Goal: Information Seeking & Learning: Learn about a topic

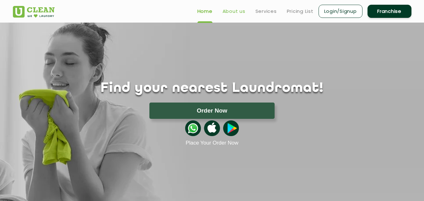
click at [234, 13] on link "About us" at bounding box center [234, 12] width 23 height 8
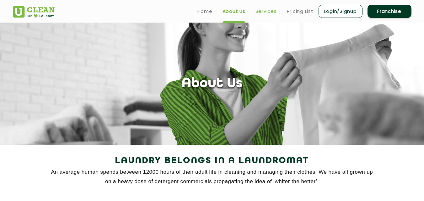
click at [266, 11] on link "Services" at bounding box center [266, 12] width 21 height 8
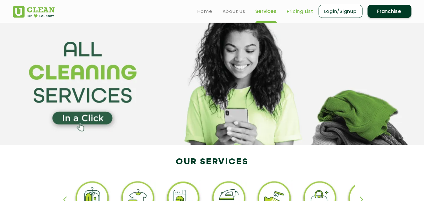
click at [298, 13] on link "Pricing List" at bounding box center [300, 12] width 27 height 8
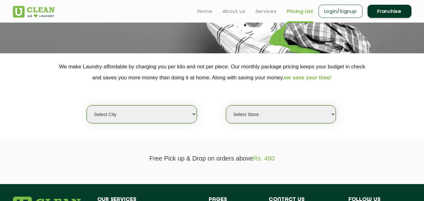
scroll to position [91, 0]
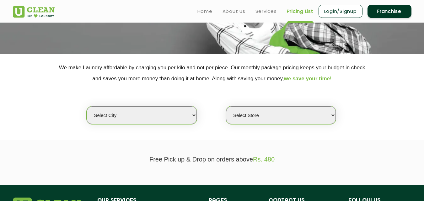
click at [188, 115] on select "Select city [GEOGRAPHIC_DATA] [GEOGRAPHIC_DATA] [GEOGRAPHIC_DATA] [GEOGRAPHIC_D…" at bounding box center [142, 115] width 110 height 18
select select "2"
click at [87, 106] on select "Select city [GEOGRAPHIC_DATA] [GEOGRAPHIC_DATA] [GEOGRAPHIC_DATA] [GEOGRAPHIC_D…" at bounding box center [142, 115] width 110 height 18
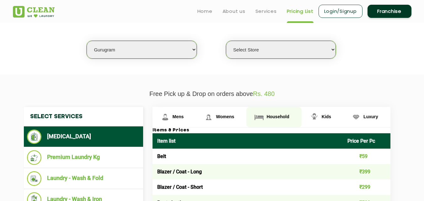
scroll to position [156, 0]
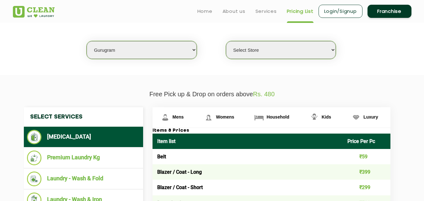
click at [289, 53] on select "Select Store [GEOGRAPHIC_DATA] Sector 66 [GEOGRAPHIC_DATA] Phase [GEOGRAPHIC_DA…" at bounding box center [281, 50] width 110 height 18
select select "422"
click at [226, 41] on select "Select Store [GEOGRAPHIC_DATA] Sector 66 [GEOGRAPHIC_DATA] Phase [GEOGRAPHIC_DA…" at bounding box center [281, 50] width 110 height 18
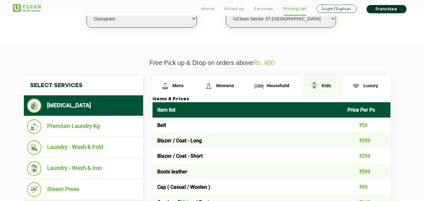
scroll to position [209, 0]
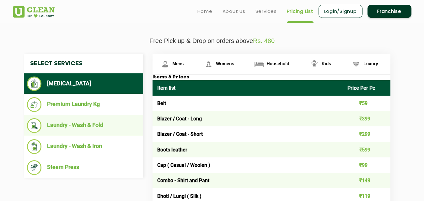
click at [84, 124] on li "Laundry - Wash & Fold" at bounding box center [83, 125] width 113 height 15
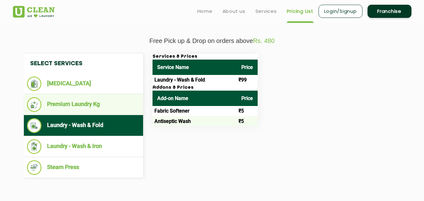
click at [82, 103] on li "Premium Laundry Kg" at bounding box center [83, 104] width 113 height 15
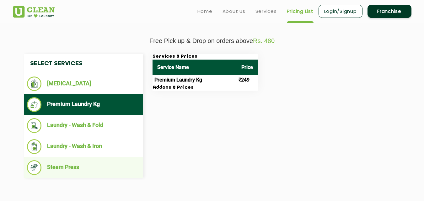
click at [74, 174] on li "Steam Press" at bounding box center [83, 167] width 113 height 15
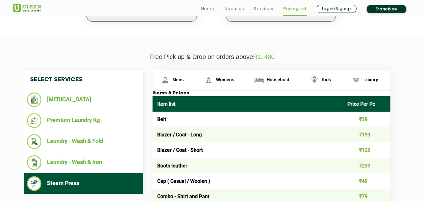
scroll to position [194, 0]
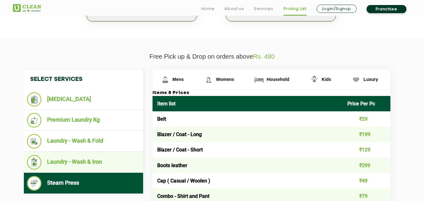
click at [106, 156] on li "Laundry - Wash & Iron" at bounding box center [83, 162] width 113 height 15
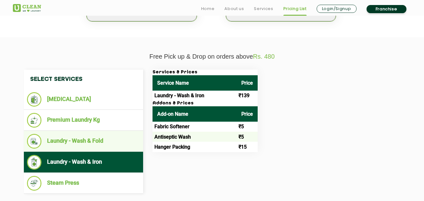
click at [83, 142] on li "Laundry - Wash & Fold" at bounding box center [83, 141] width 113 height 15
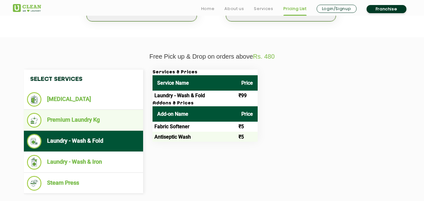
click at [82, 116] on li "Premium Laundry Kg" at bounding box center [83, 120] width 113 height 15
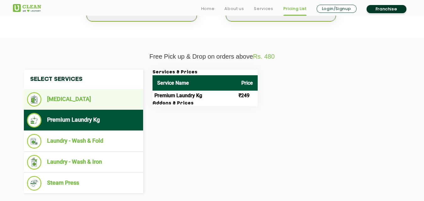
click at [81, 104] on li "[MEDICAL_DATA]" at bounding box center [83, 99] width 113 height 14
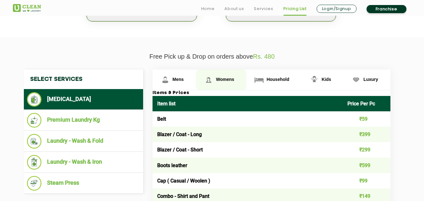
click at [223, 80] on span "Womens" at bounding box center [225, 79] width 18 height 5
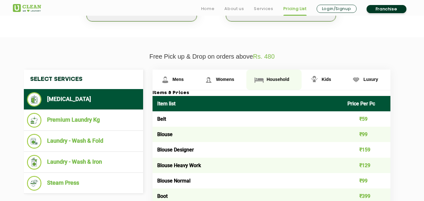
click at [281, 83] on link "Household" at bounding box center [273, 80] width 55 height 20
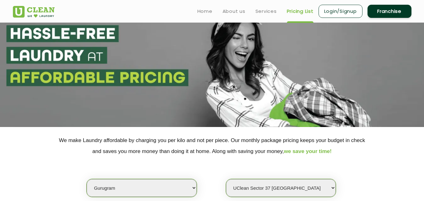
scroll to position [0, 0]
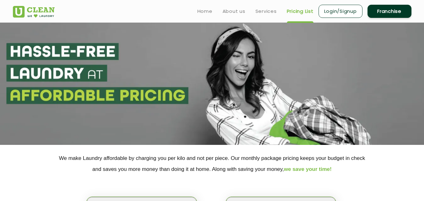
click at [386, 11] on link "Franchise" at bounding box center [390, 11] width 44 height 13
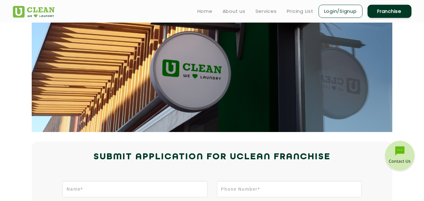
scroll to position [9, 0]
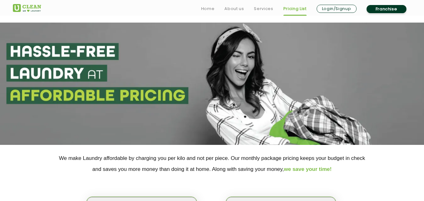
scroll to position [0, 0]
